Goal: Information Seeking & Learning: Compare options

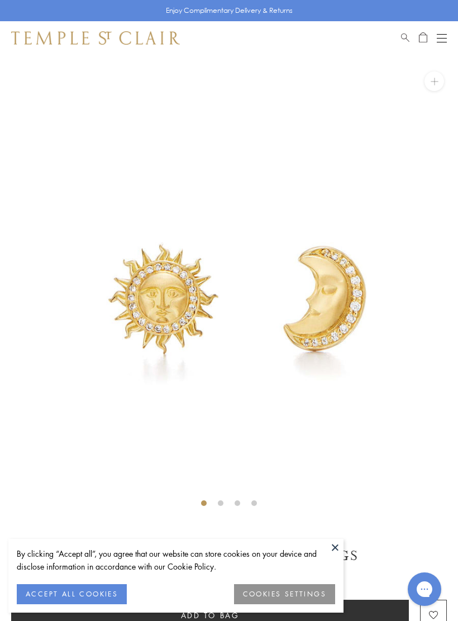
click at [339, 552] on button at bounding box center [335, 547] width 17 height 17
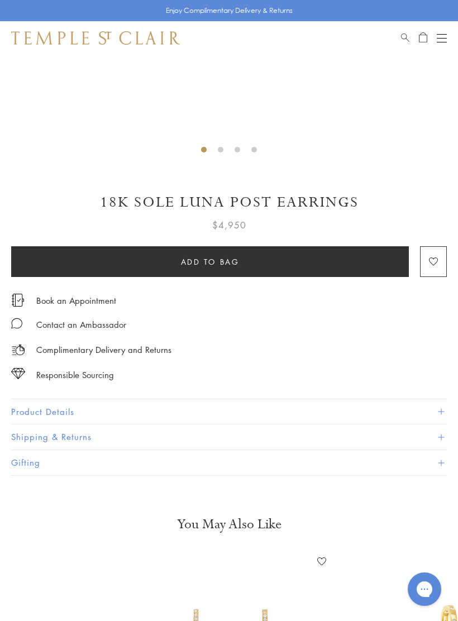
scroll to position [379, 0]
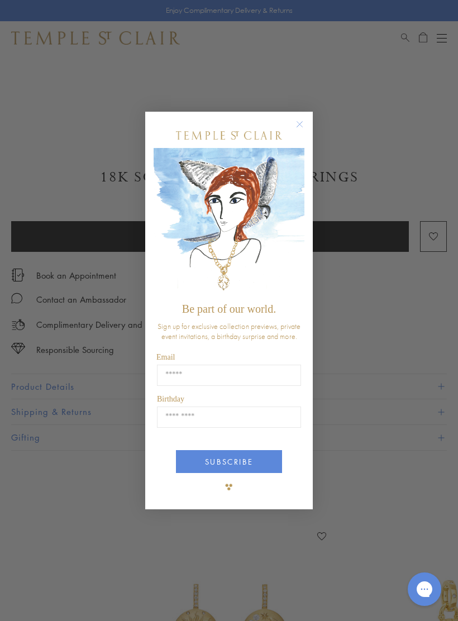
click at [304, 131] on circle "Close dialog" at bounding box center [299, 124] width 13 height 13
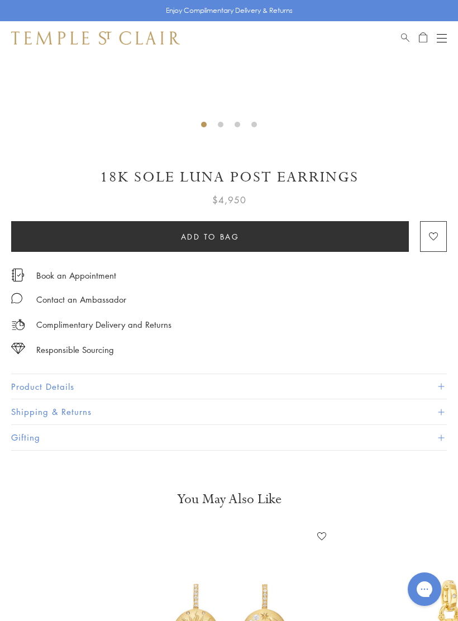
click at [78, 383] on button "Product Details" at bounding box center [229, 386] width 436 height 25
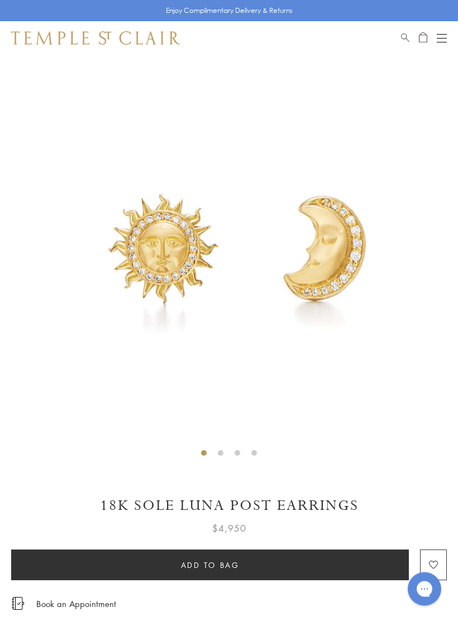
scroll to position [0, 0]
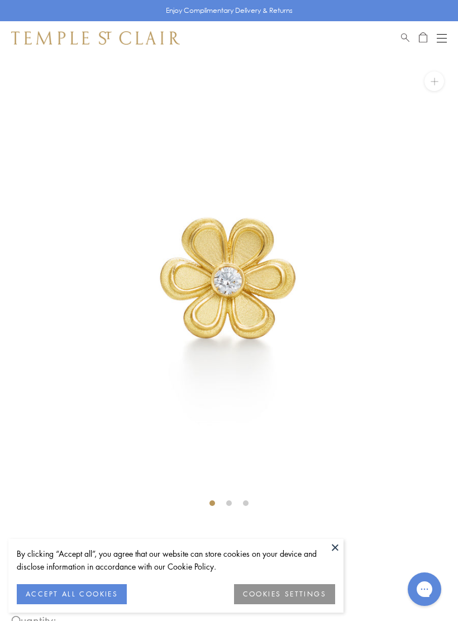
click at [84, 594] on button "ACCEPT ALL COOKIES" at bounding box center [72, 594] width 110 height 20
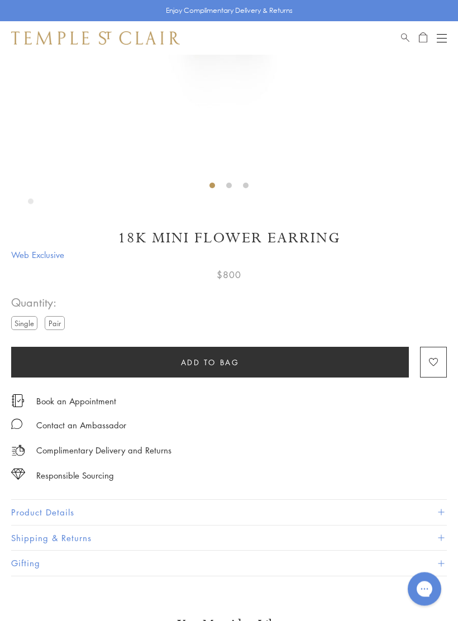
scroll to position [331, 0]
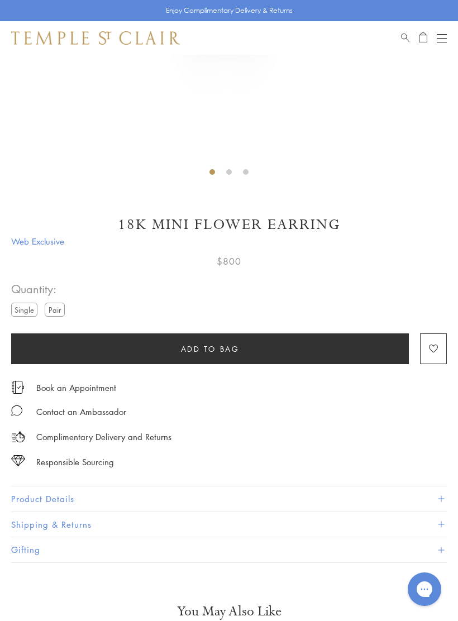
click at [128, 495] on button "Product Details" at bounding box center [229, 498] width 436 height 25
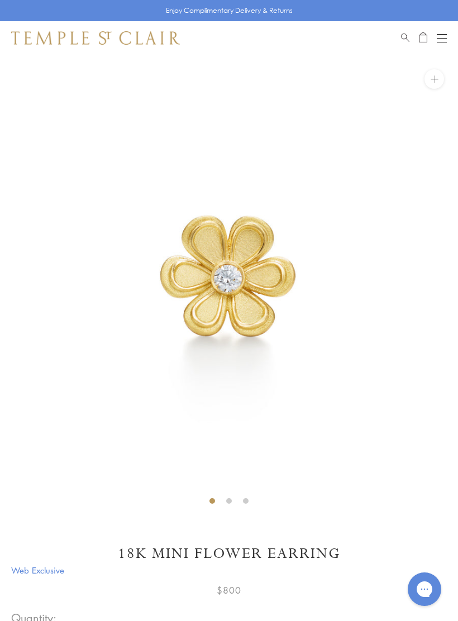
scroll to position [0, 0]
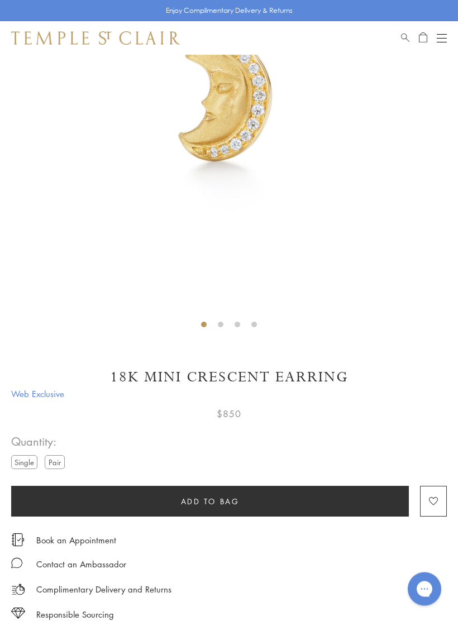
scroll to position [287, 0]
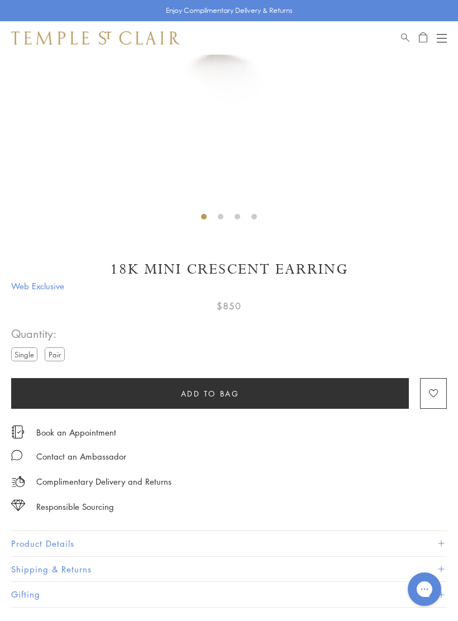
click at [123, 538] on button "Product Details" at bounding box center [229, 543] width 436 height 25
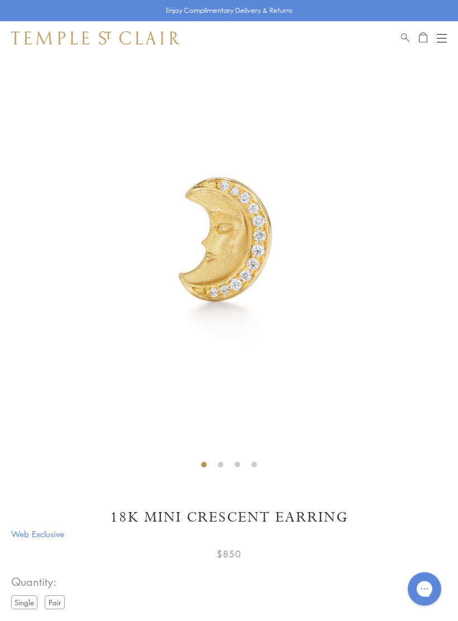
scroll to position [0, 0]
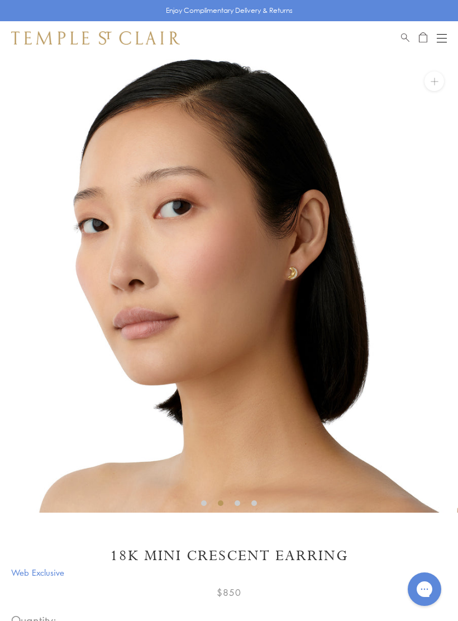
click at [292, 291] on img at bounding box center [228, 284] width 458 height 458
click at [297, 277] on img at bounding box center [228, 284] width 458 height 458
